Goal: Task Accomplishment & Management: Use online tool/utility

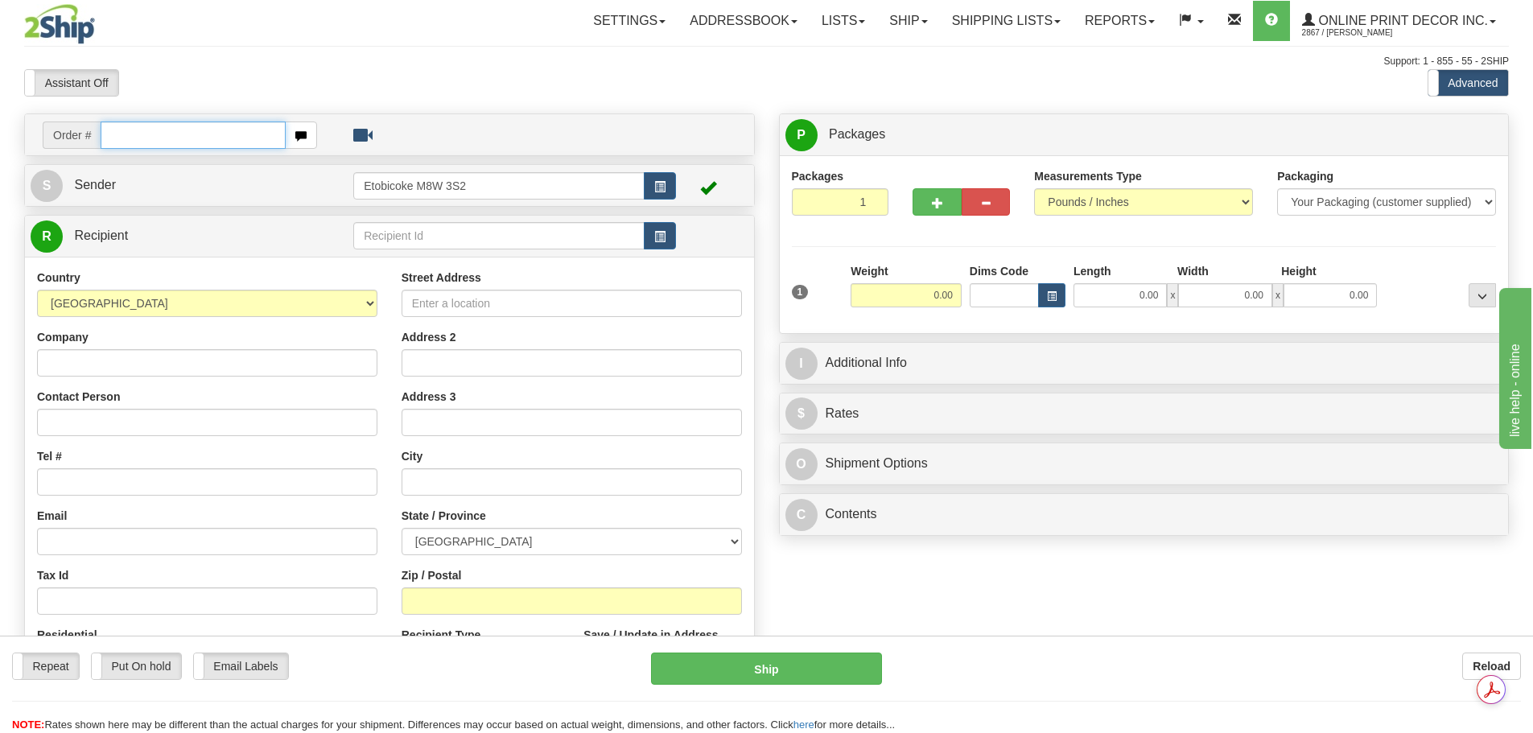
click at [145, 134] on input "text" at bounding box center [193, 135] width 185 height 27
paste input "422283"
click at [112, 140] on input "422283" at bounding box center [193, 135] width 185 height 27
type input "ca-422283"
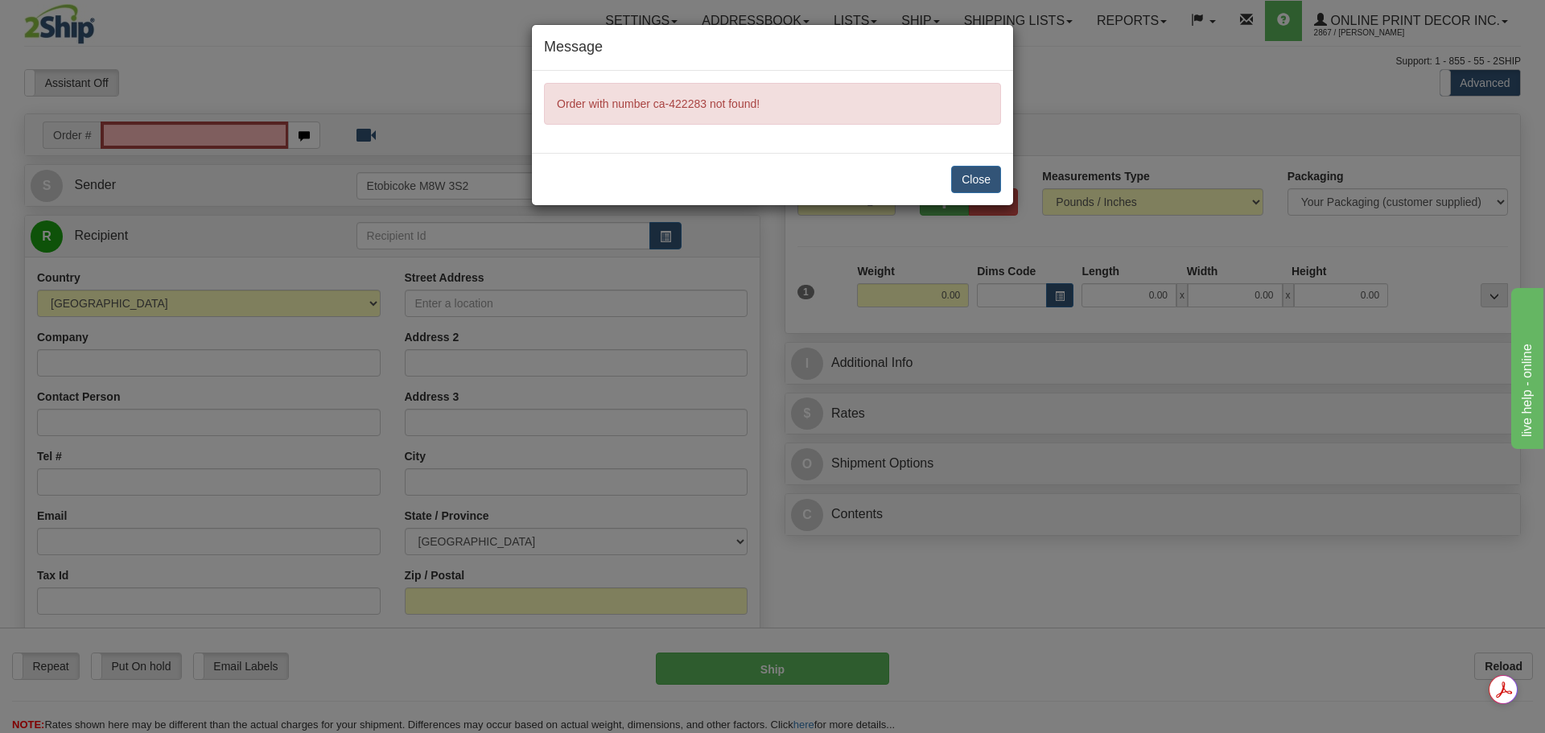
click at [1015, 175] on div "Message Order with number ca-422283 not found! Close" at bounding box center [772, 366] width 1545 height 733
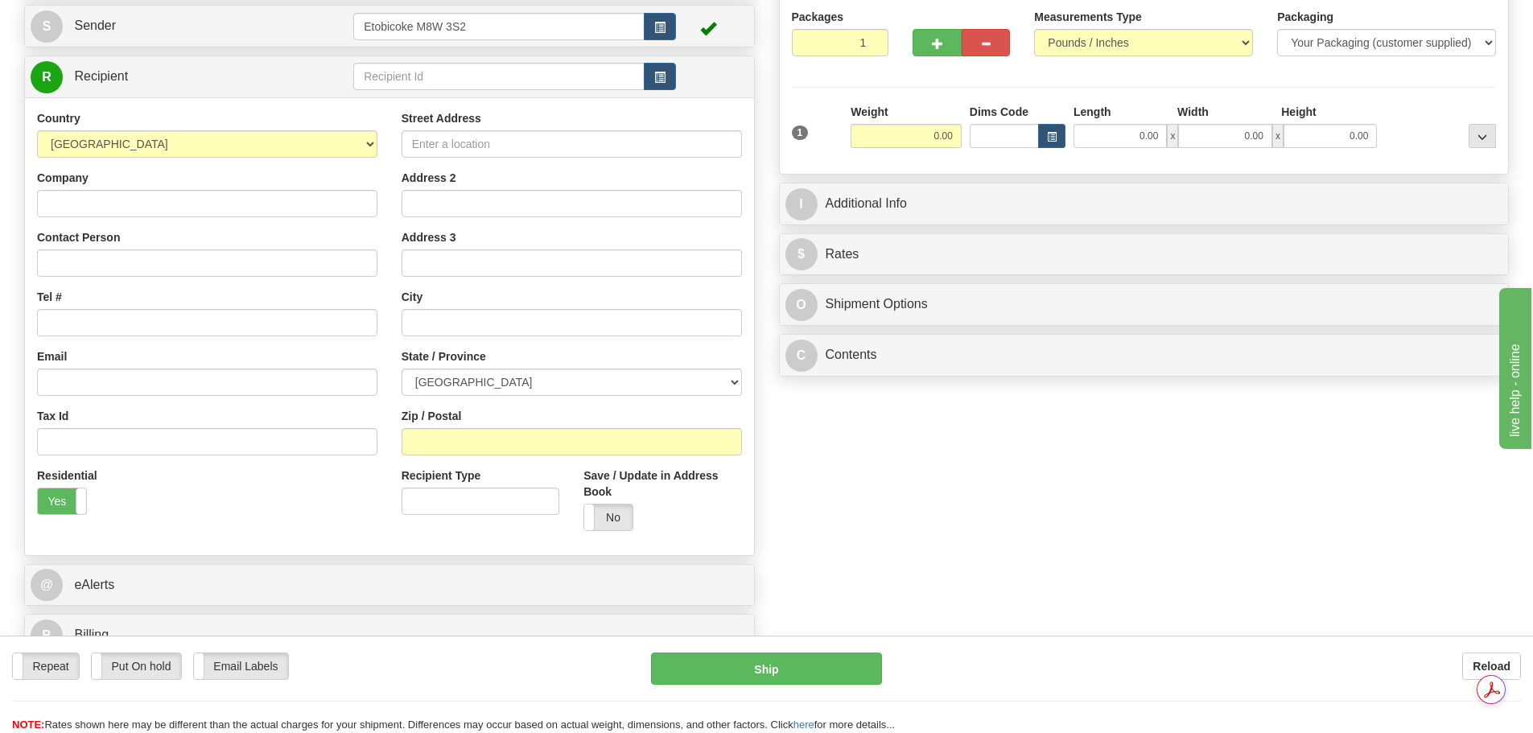
scroll to position [161, 0]
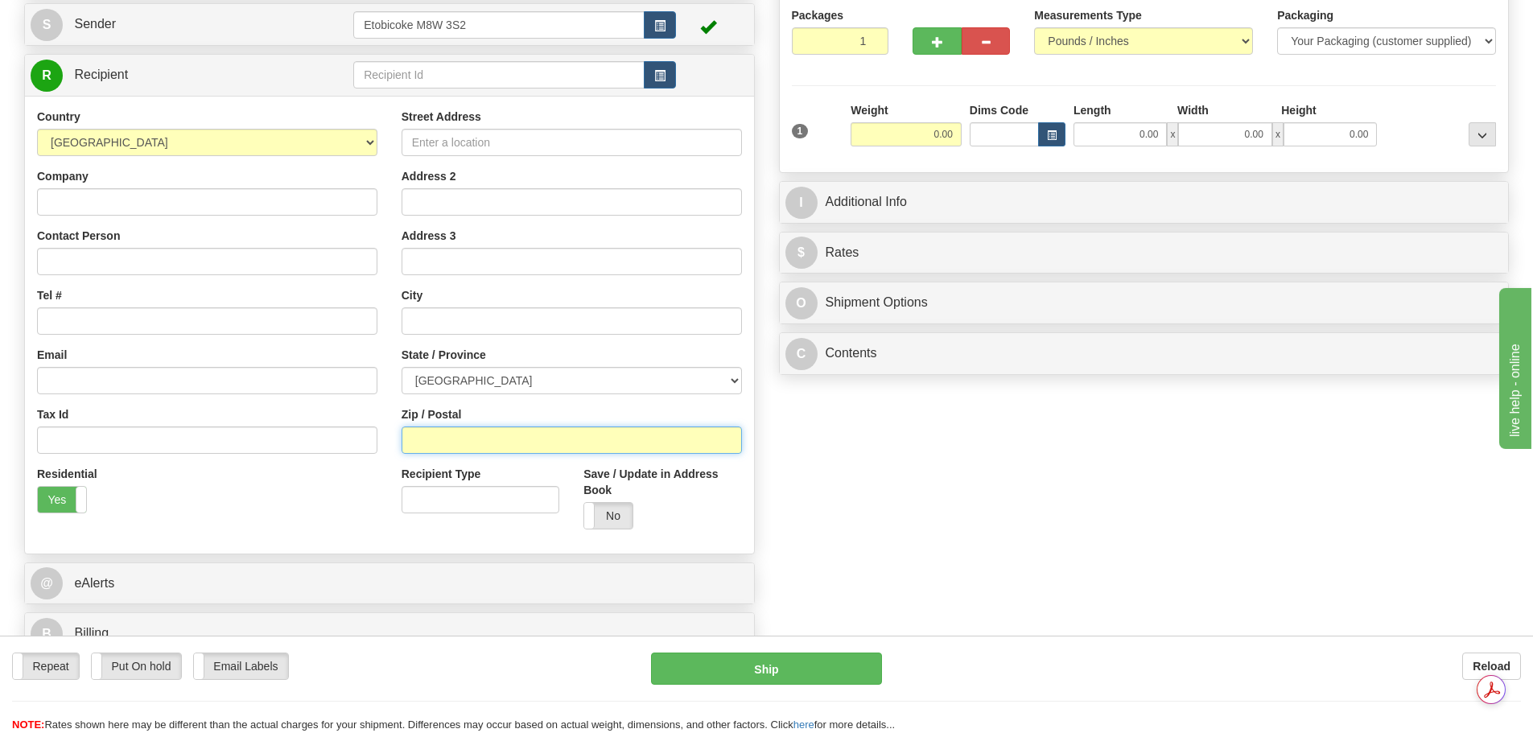
click at [469, 446] on input "Zip / Postal" at bounding box center [572, 440] width 340 height 27
paste input "V7M 0G8"
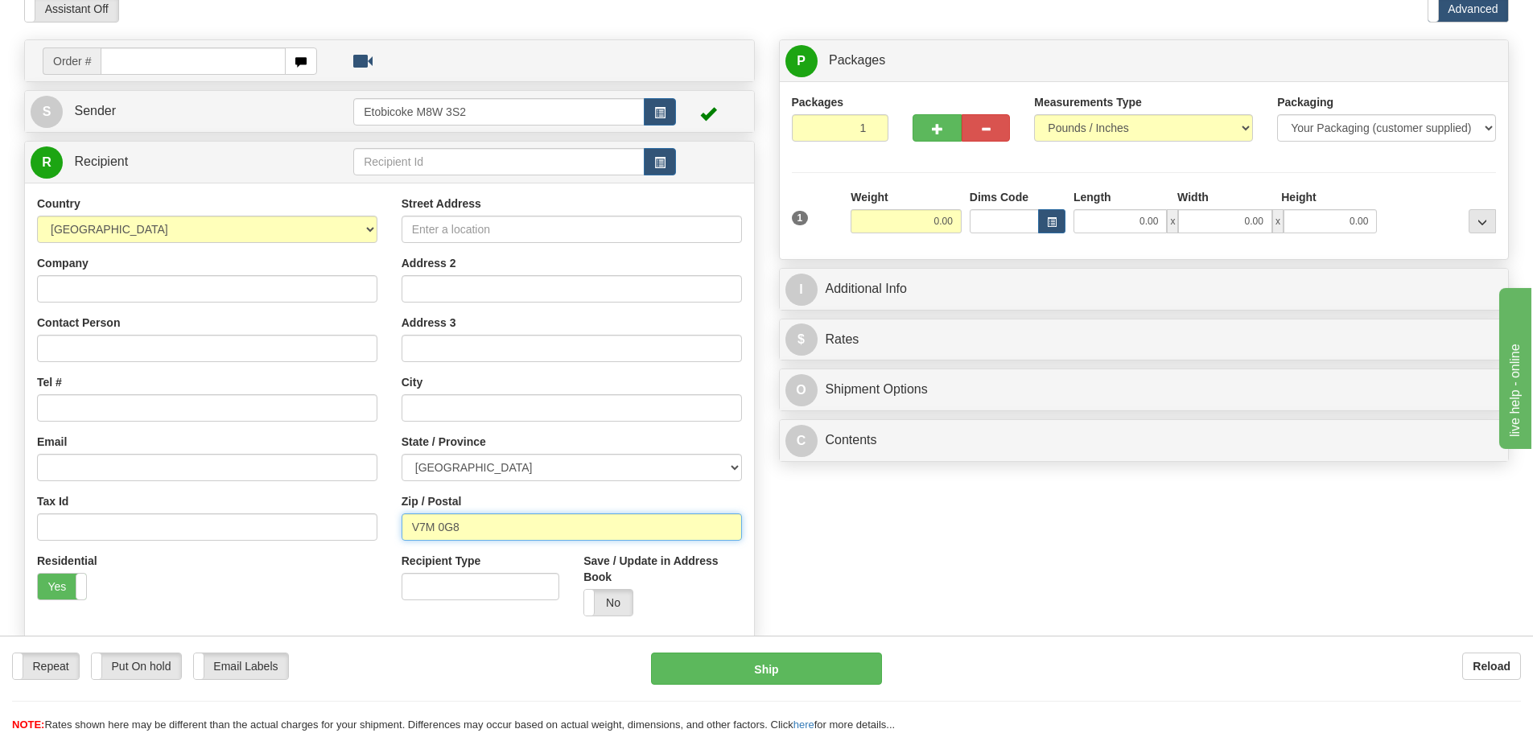
scroll to position [0, 0]
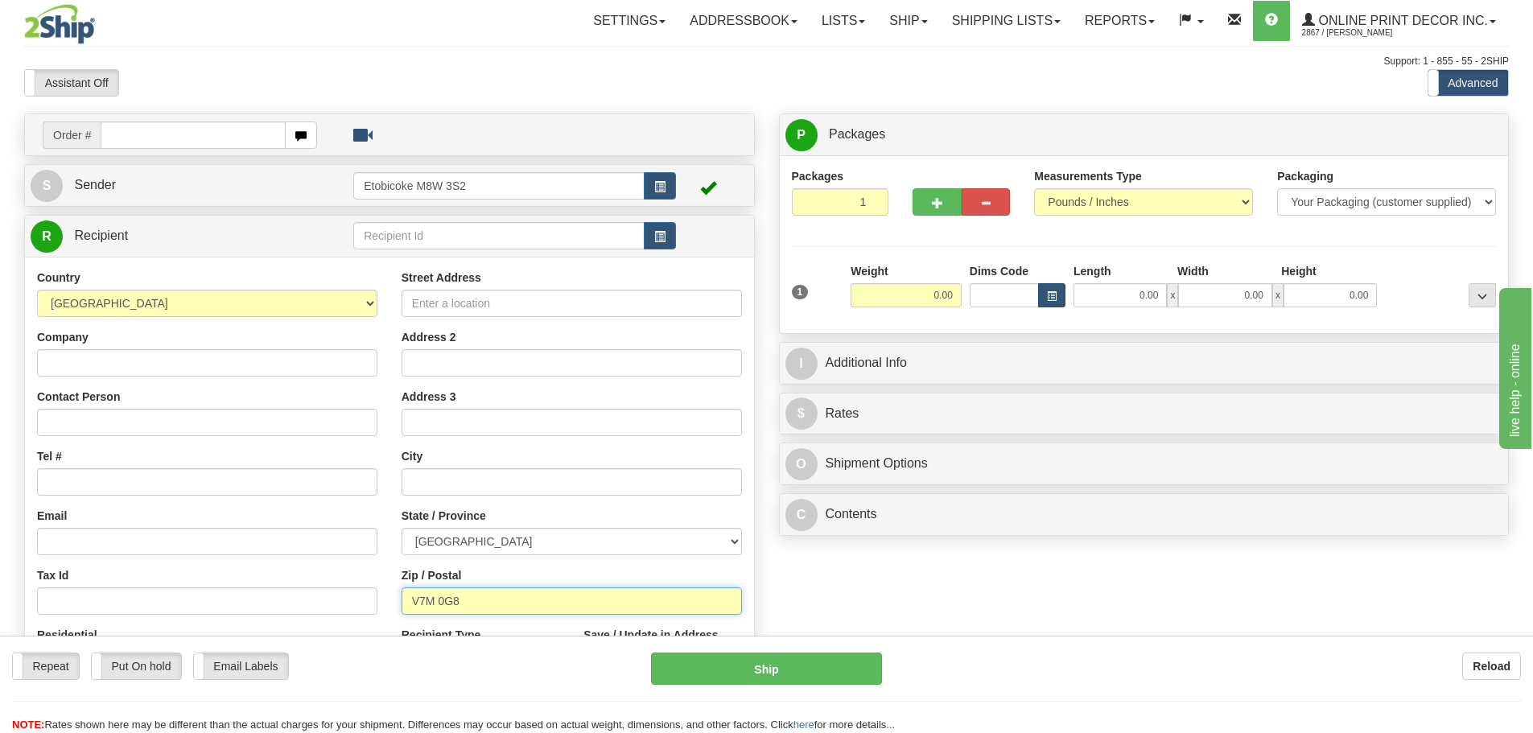
type input "V7M 0G8"
click at [1056, 296] on span "button" at bounding box center [1052, 296] width 10 height 9
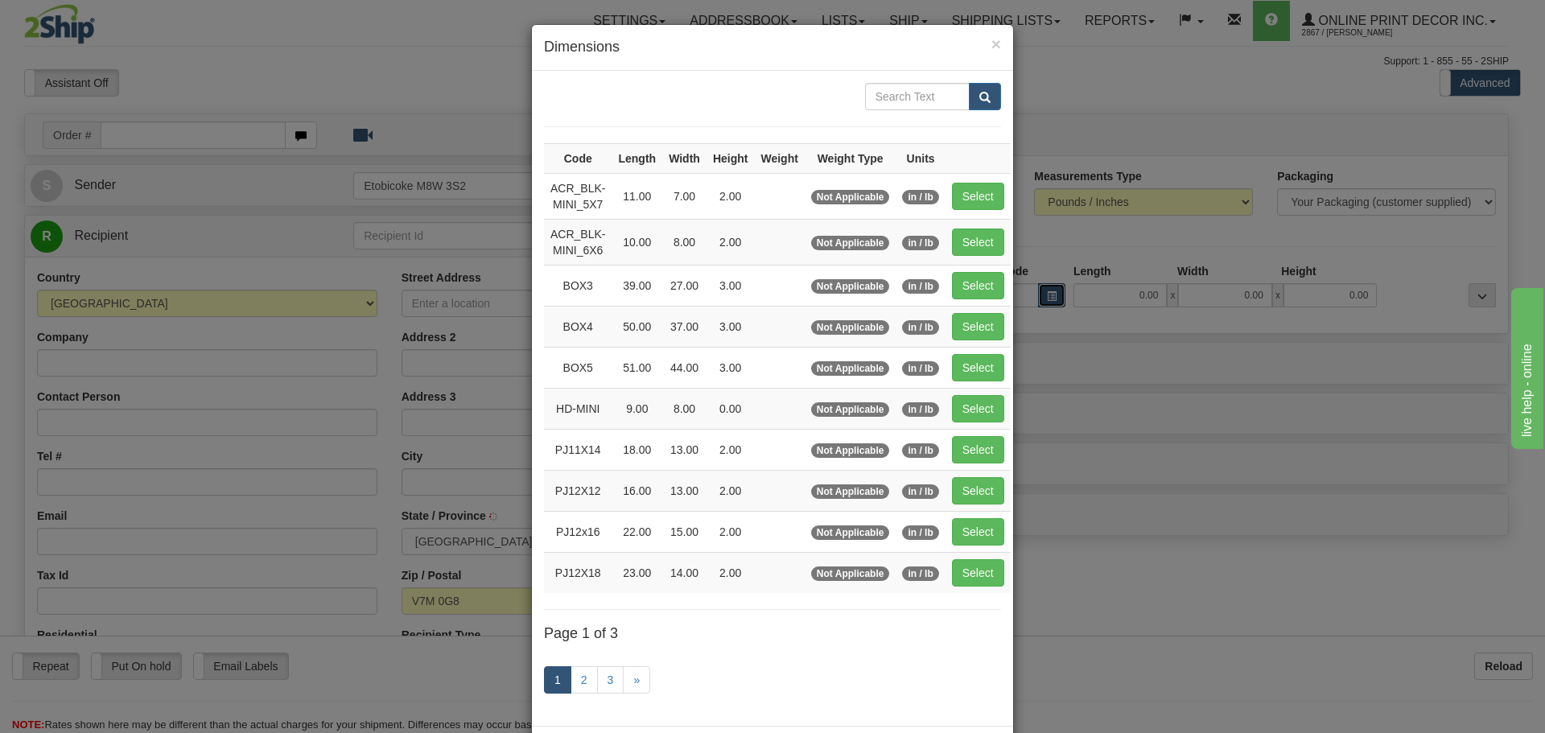
type input "[GEOGRAPHIC_DATA]"
select select "BC"
click at [971, 288] on button "Select" at bounding box center [978, 285] width 52 height 27
type input "BOX3"
type input "39.00"
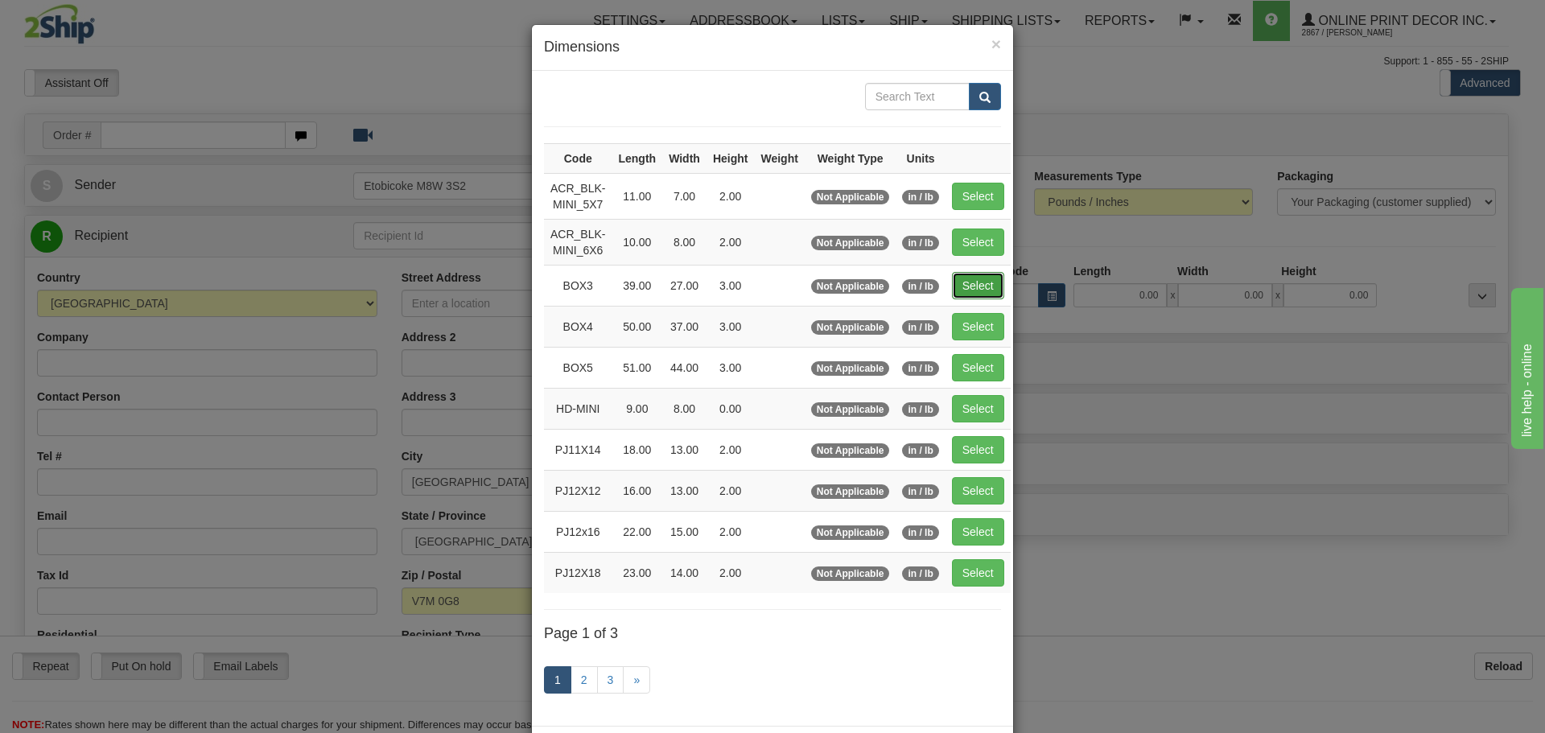
type input "27.00"
type input "3.00"
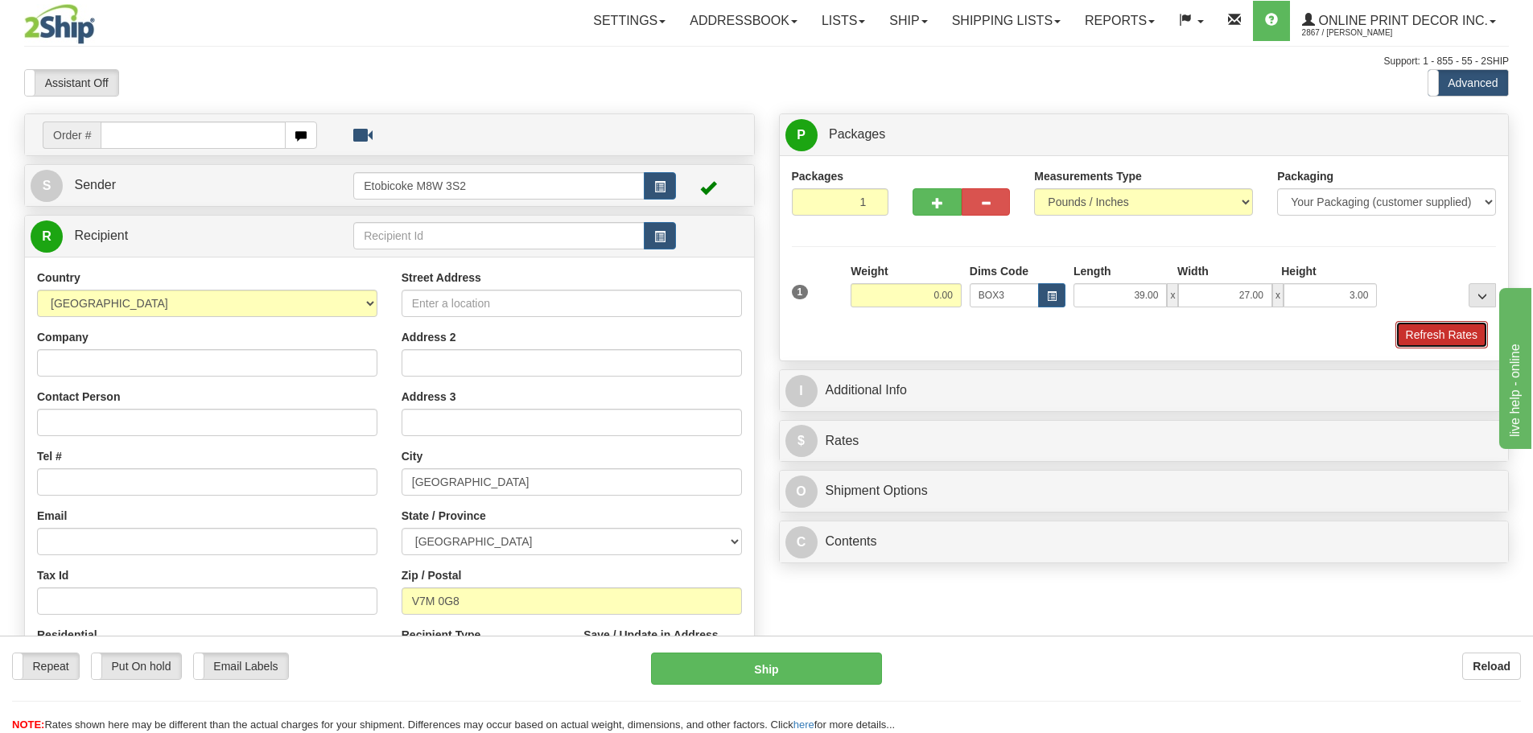
click at [1422, 331] on button "Refresh Rates" at bounding box center [1442, 334] width 93 height 27
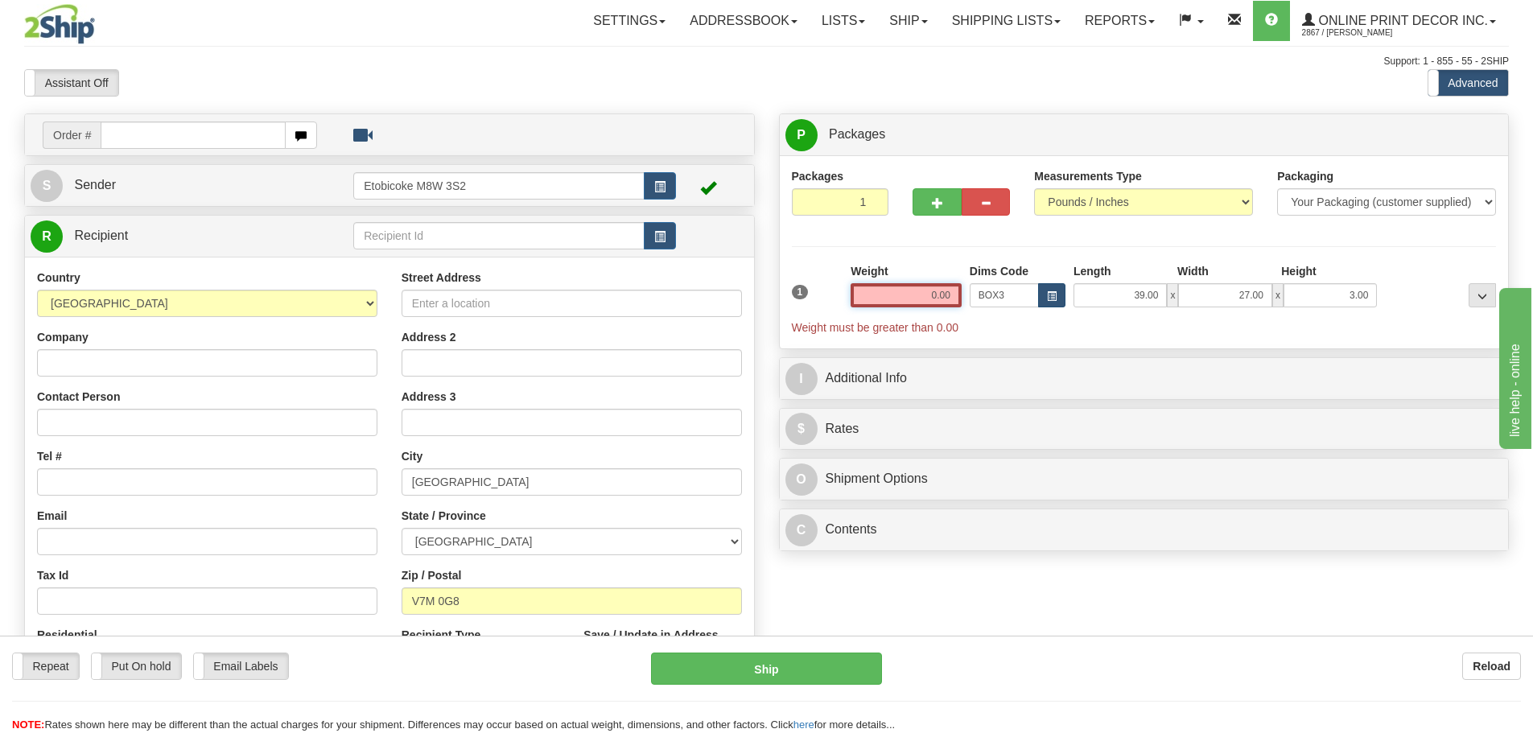
drag, startPoint x: 917, startPoint y: 291, endPoint x: 1042, endPoint y: 294, distance: 124.8
click at [1042, 294] on div "1 Weight 0.00 Dims Code BOX3" at bounding box center [1144, 299] width 713 height 72
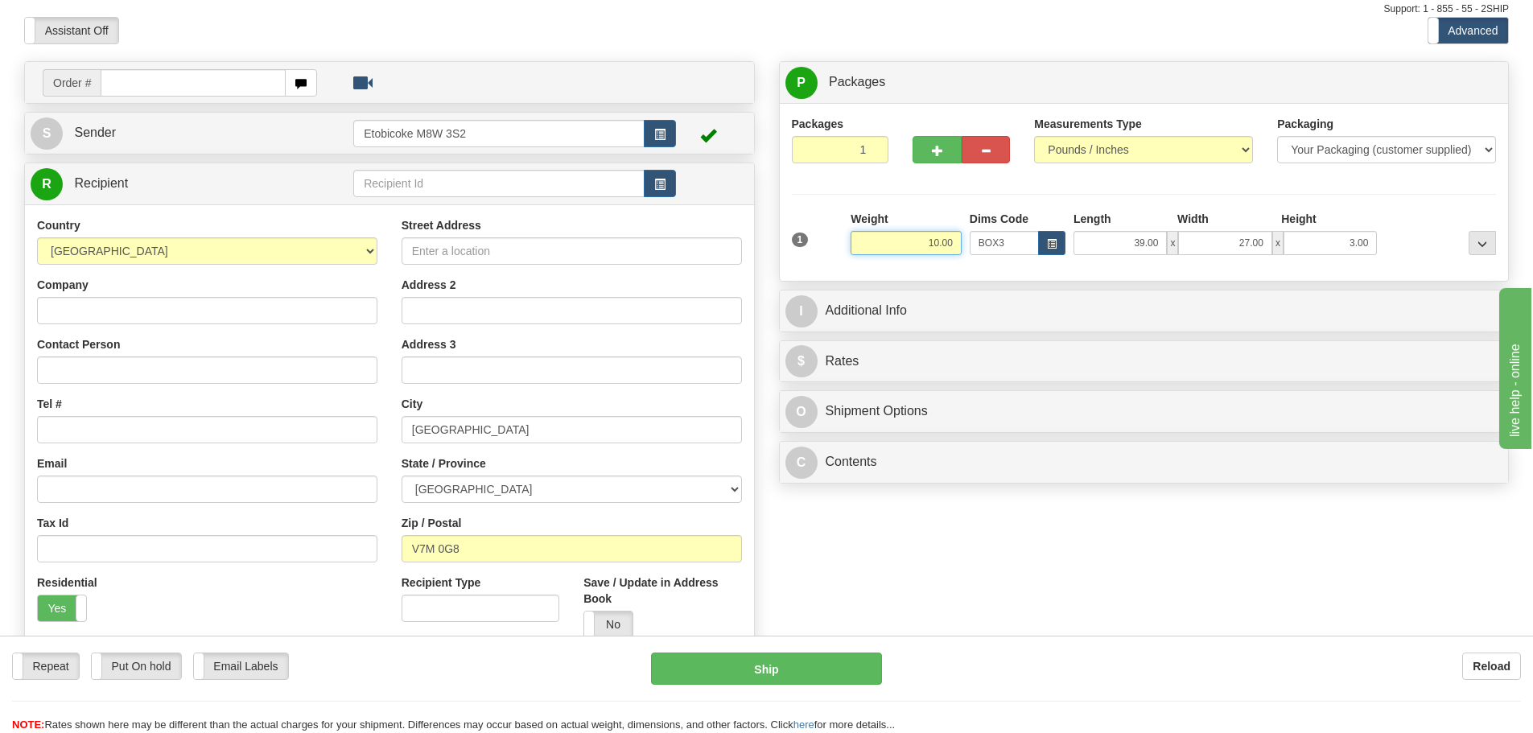
scroll to position [80, 0]
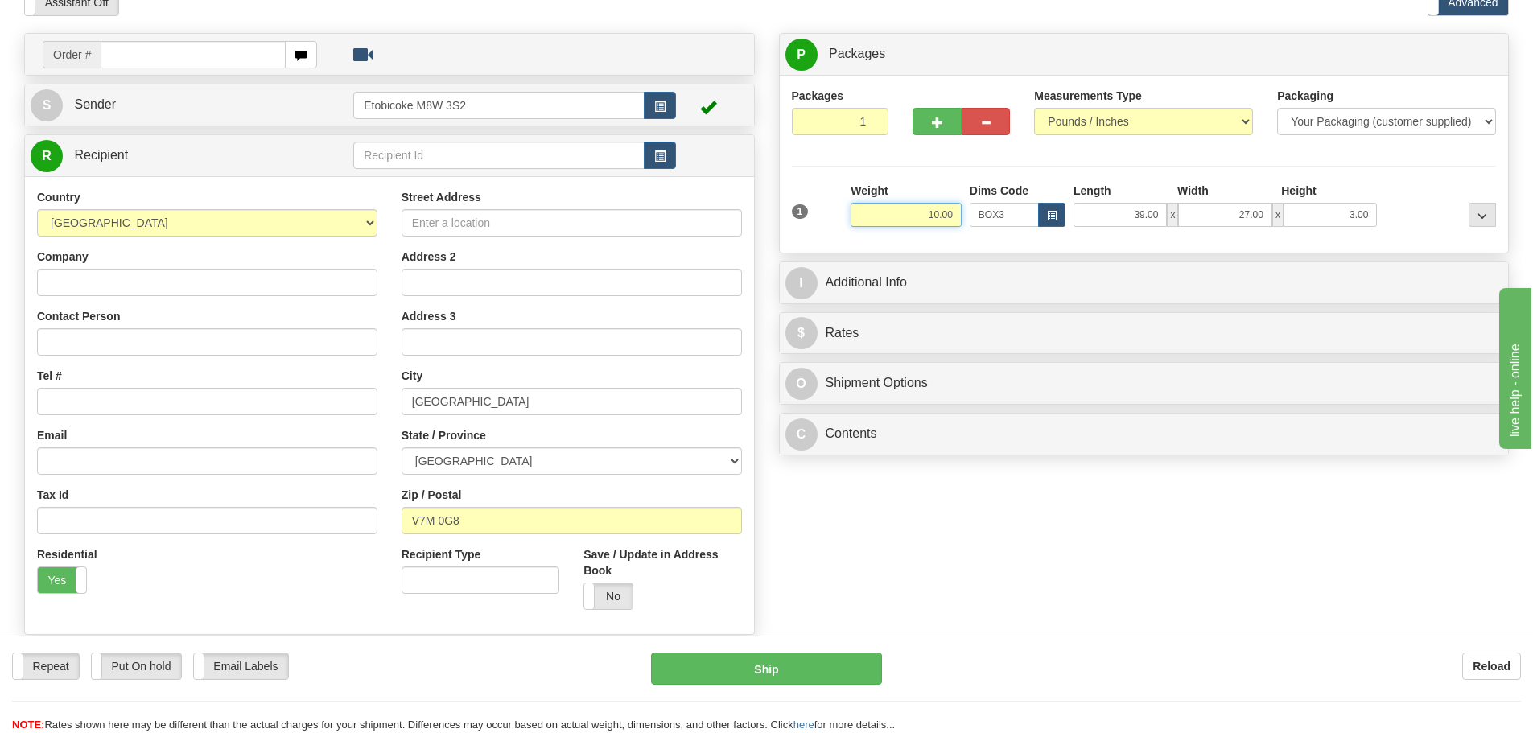
type input "10.00"
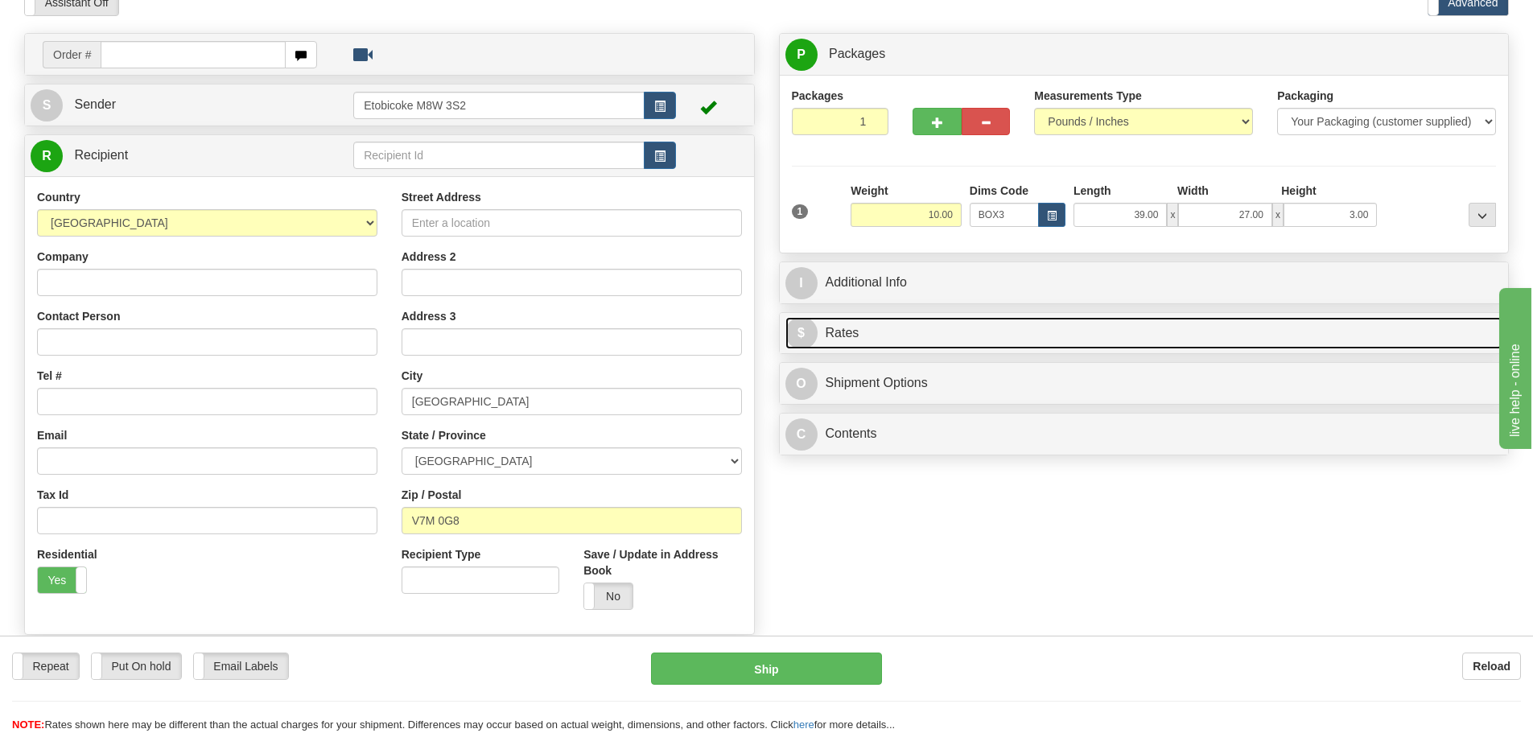
click at [1025, 345] on link "$ Rates" at bounding box center [1144, 333] width 718 height 33
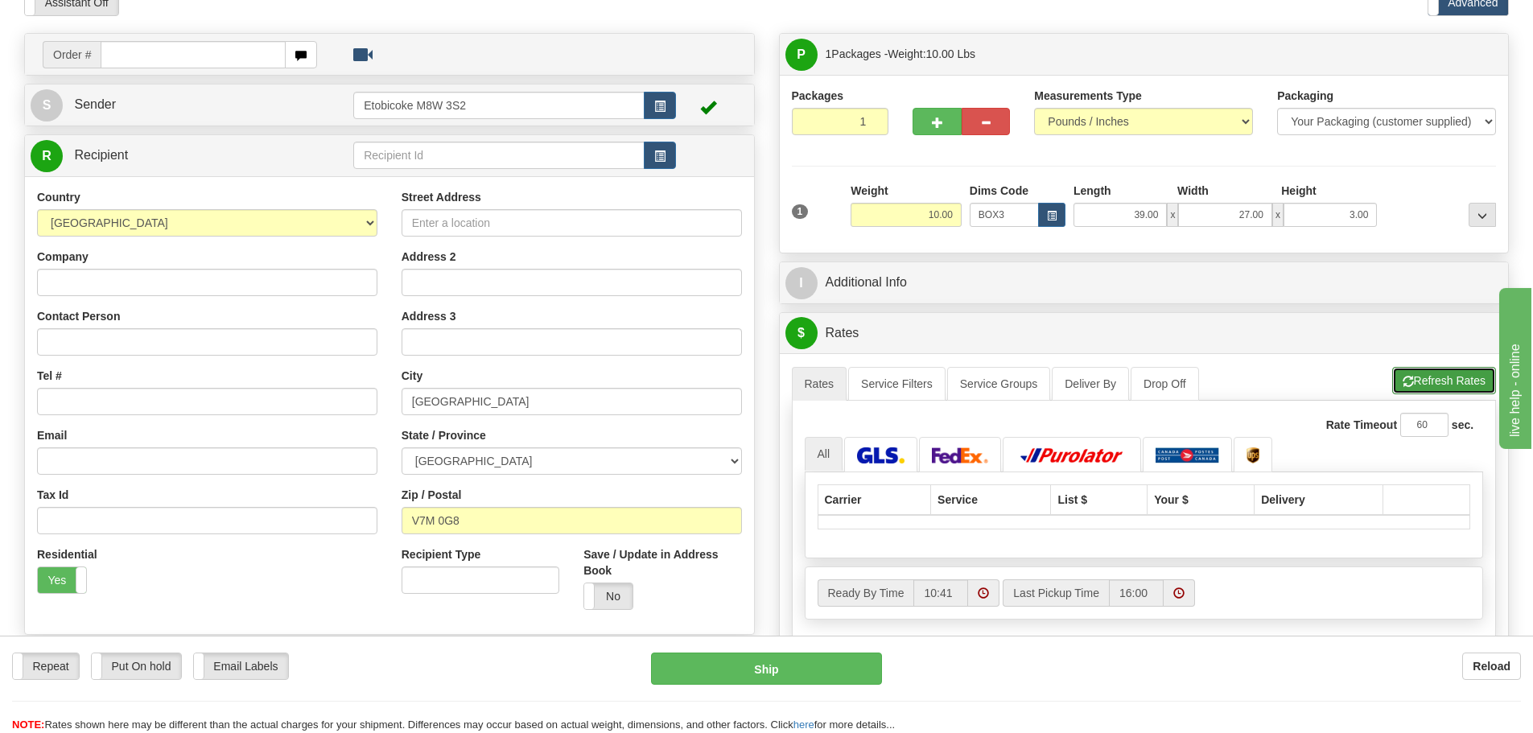
click at [1449, 384] on button "Refresh Rates" at bounding box center [1444, 380] width 104 height 27
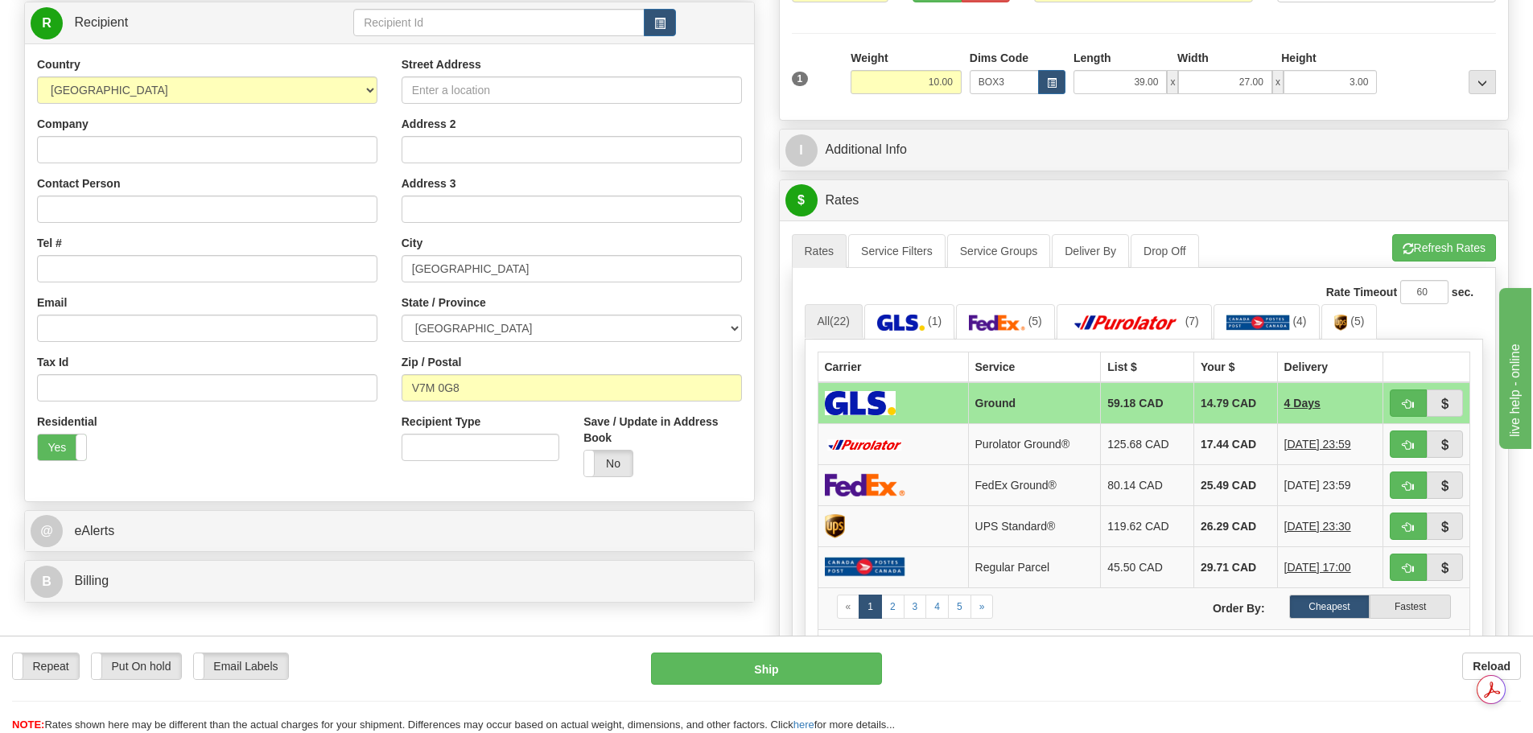
scroll to position [241, 0]
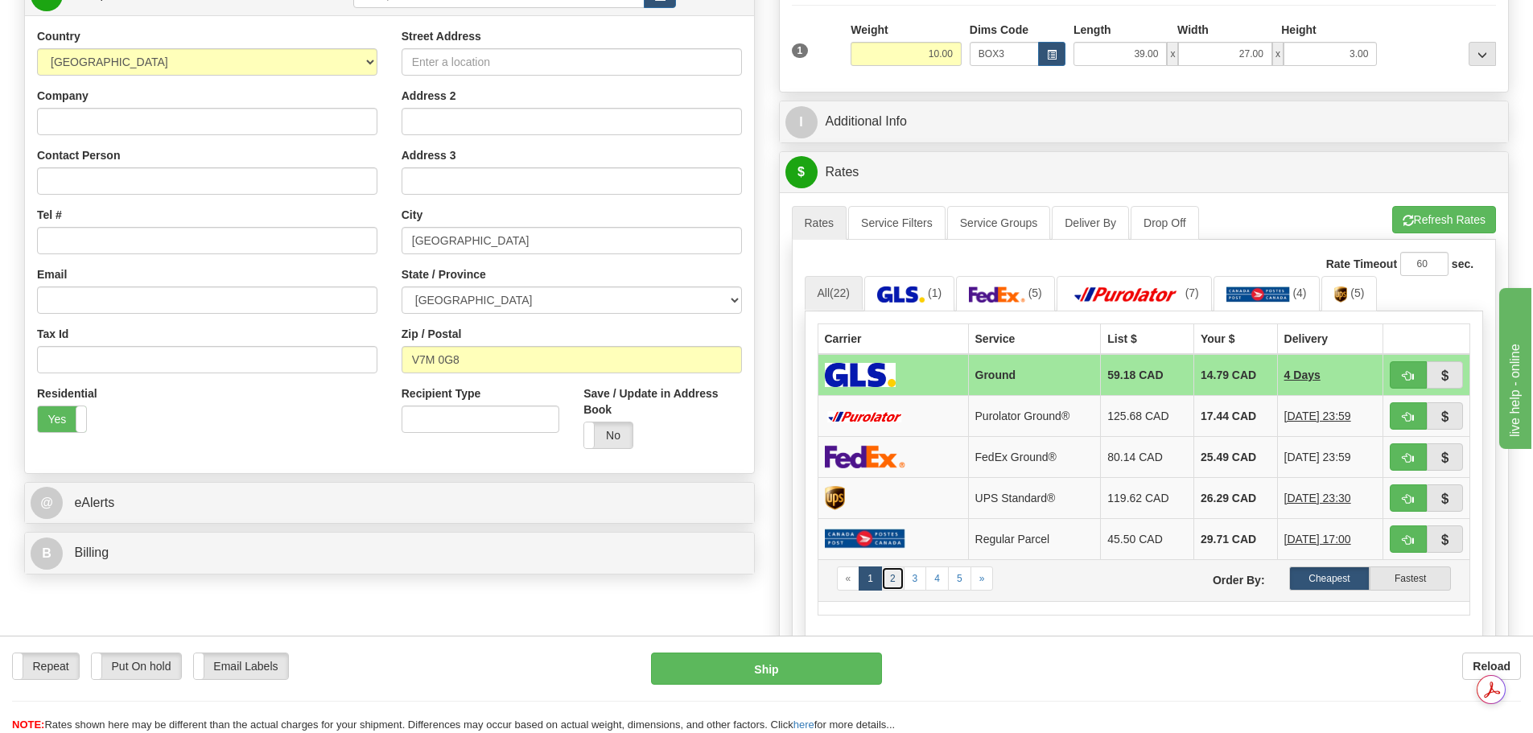
click at [889, 579] on link "2" at bounding box center [892, 579] width 23 height 24
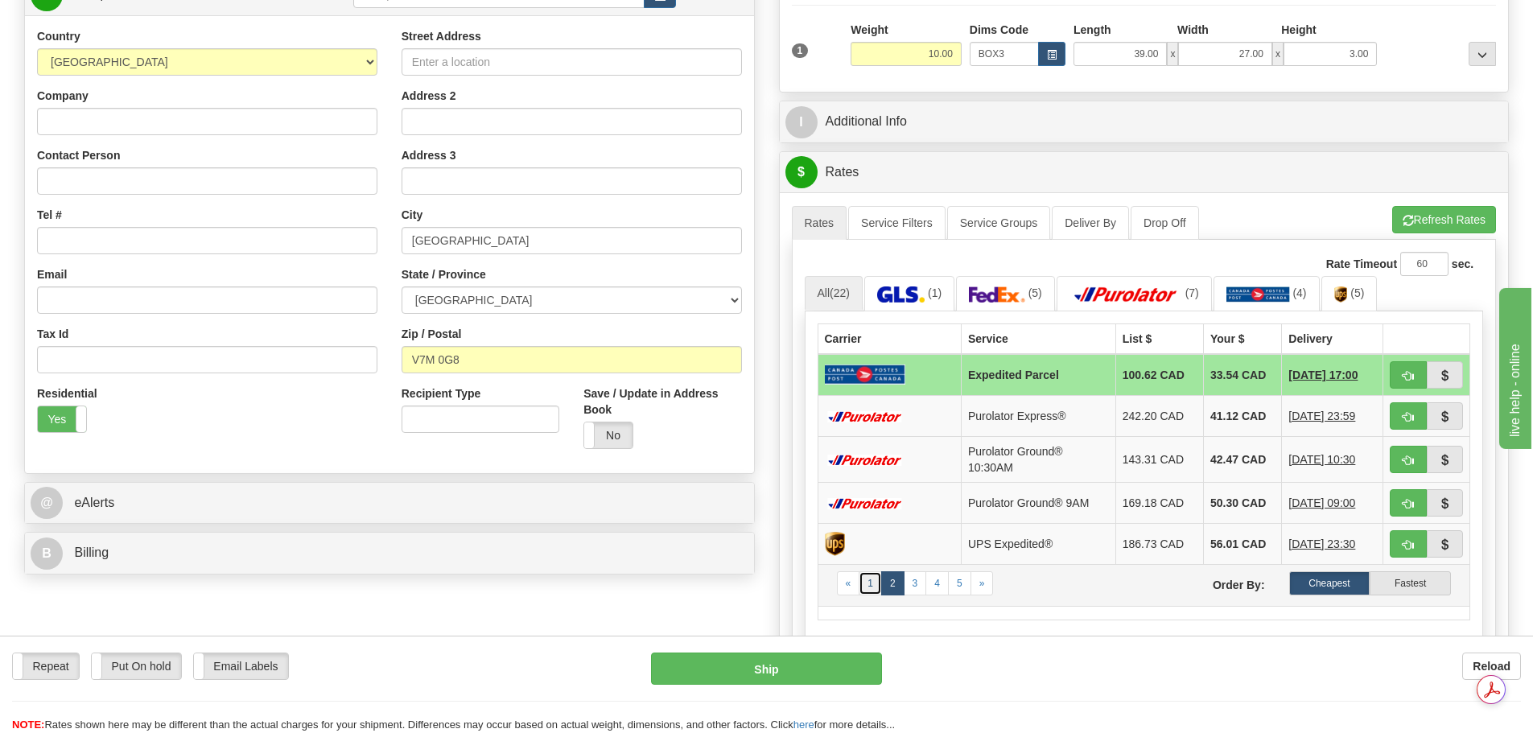
click at [865, 583] on link "1" at bounding box center [870, 583] width 23 height 24
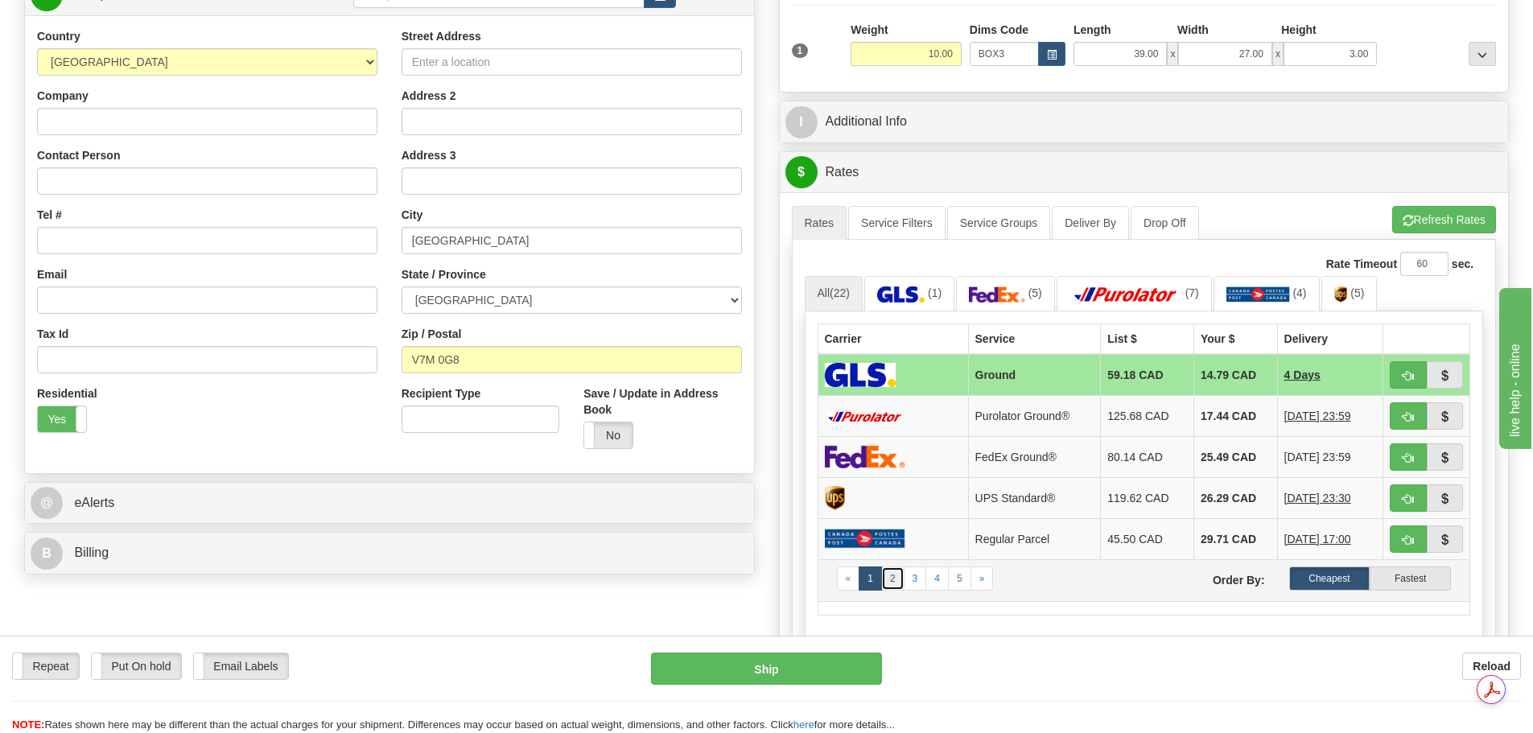
click at [891, 581] on link "2" at bounding box center [892, 579] width 23 height 24
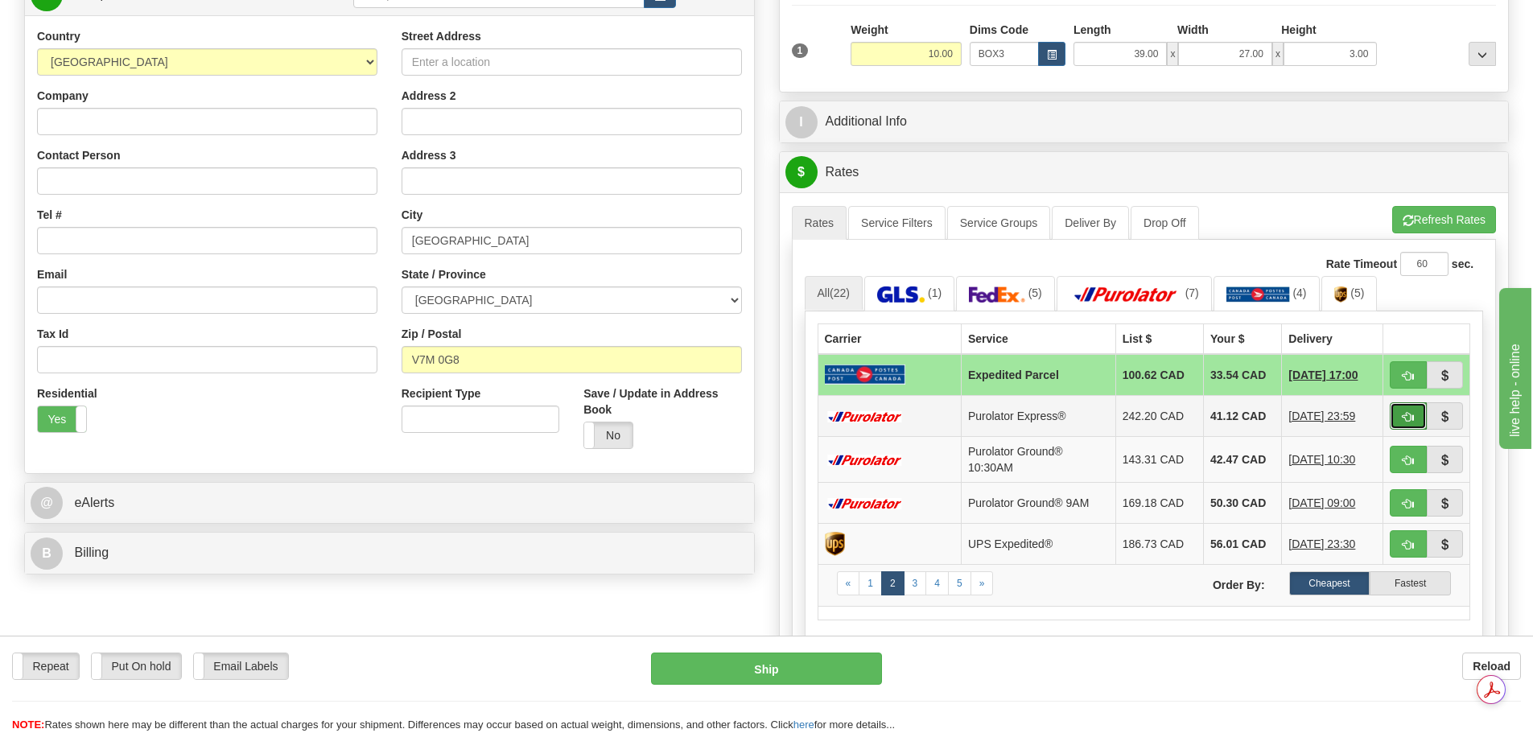
click at [1404, 415] on span "button" at bounding box center [1408, 417] width 11 height 10
type input "202"
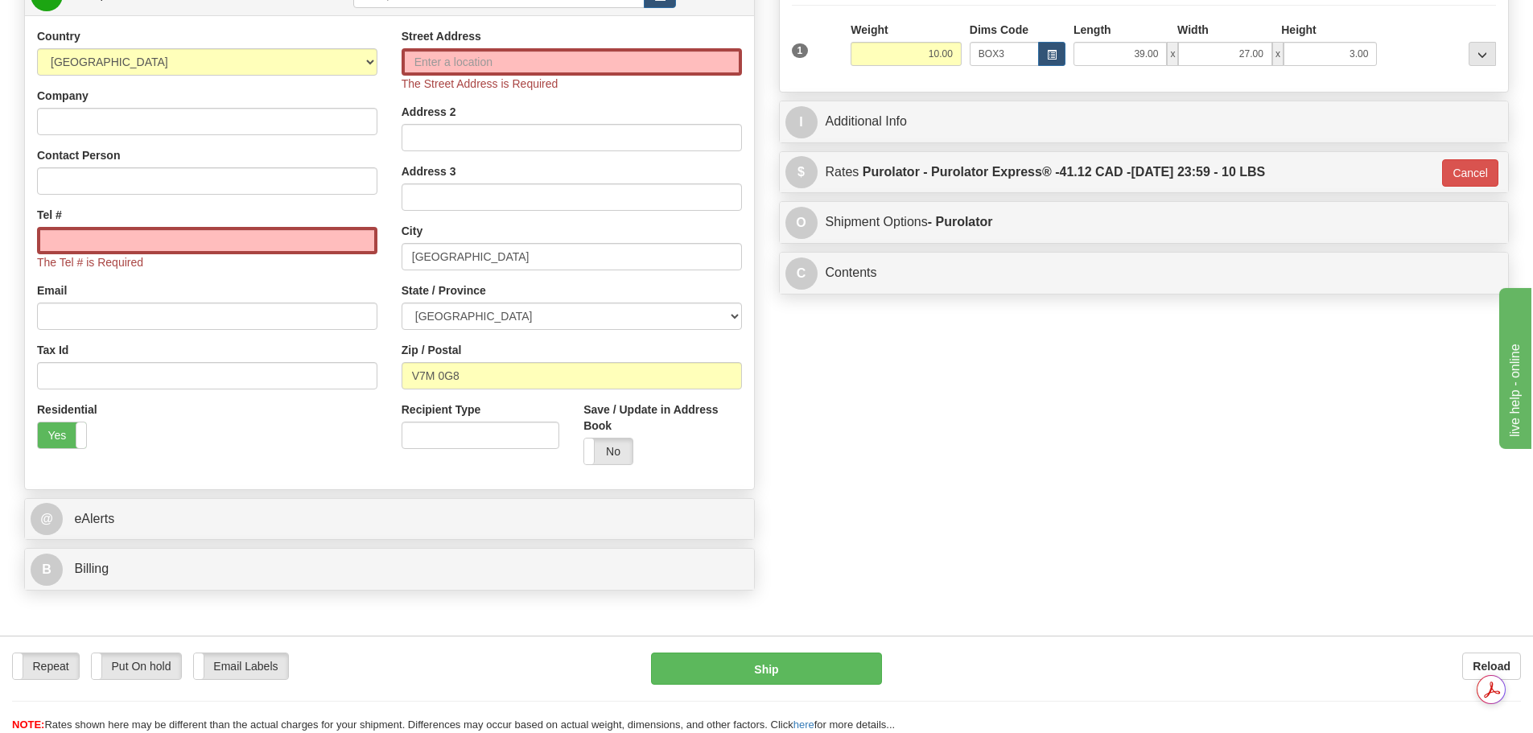
click at [1257, 189] on div "$ Rates Purolator - Purolator Express® - 41.12 CAD - [DATE] 23:59 - 10 LBS Canc…" at bounding box center [1144, 172] width 729 height 41
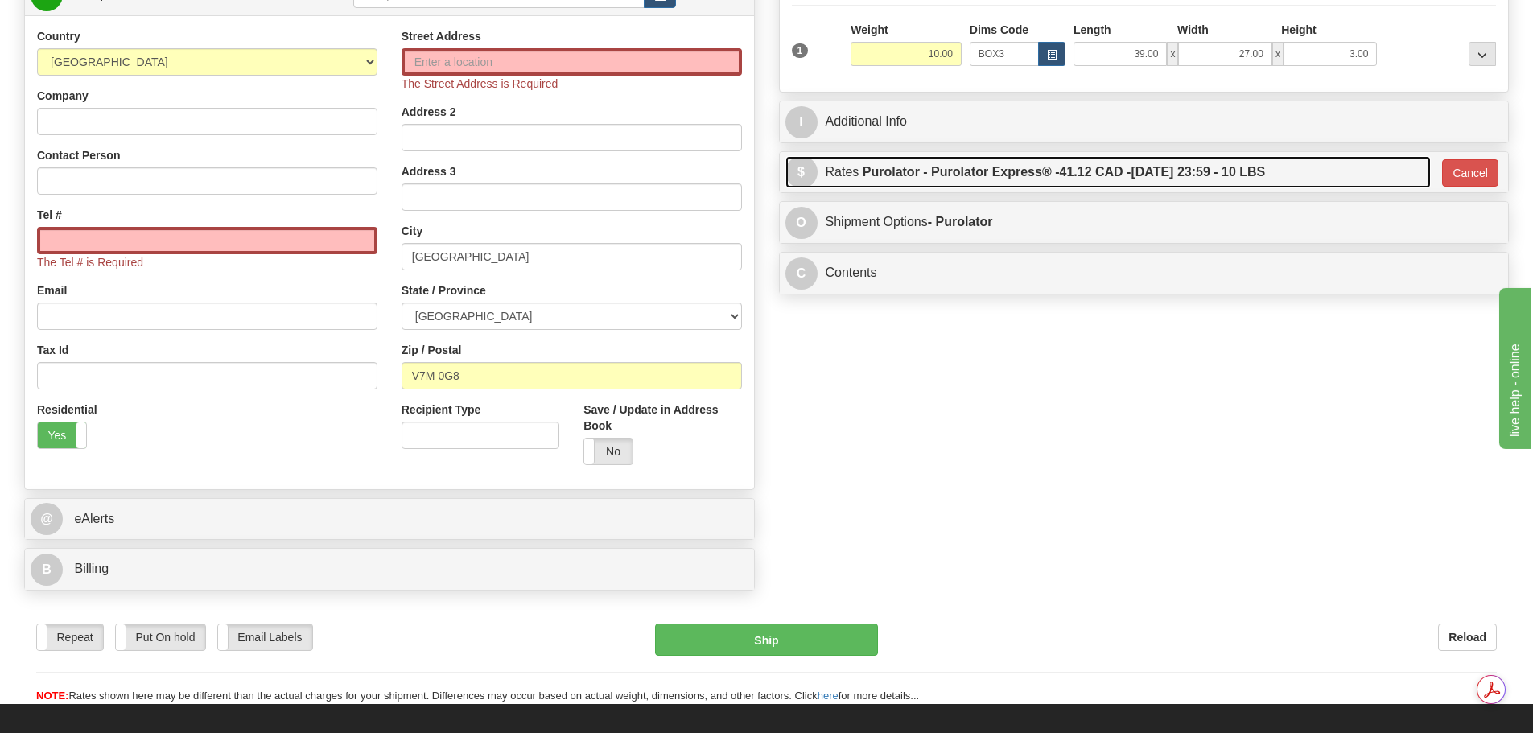
click at [1251, 176] on label "Purolator - Purolator Express® - 41.12 CAD - [DATE] 23:59 - 10 LBS" at bounding box center [1064, 172] width 403 height 32
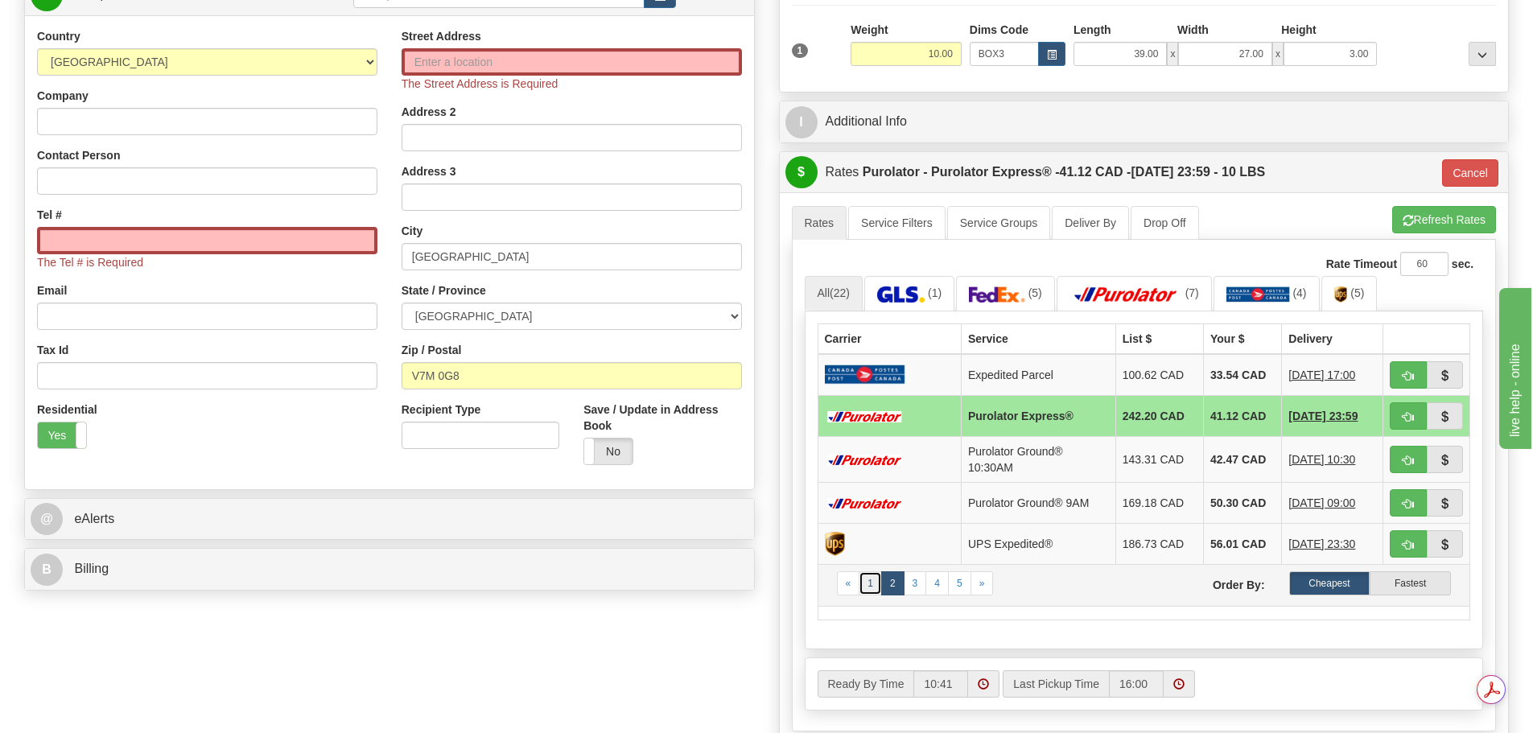
click at [877, 590] on link "1" at bounding box center [870, 583] width 23 height 24
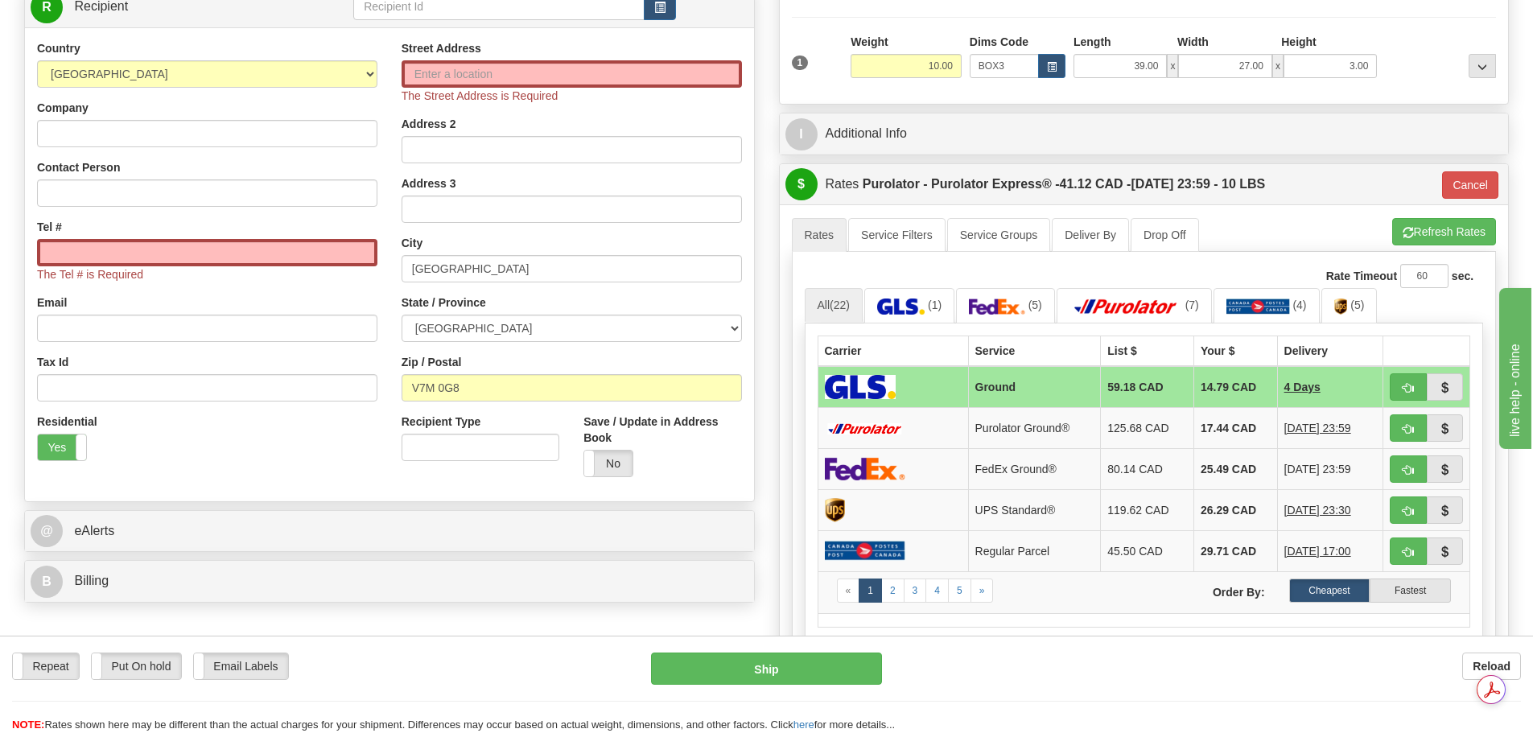
scroll to position [0, 0]
